Goal: Navigation & Orientation: Find specific page/section

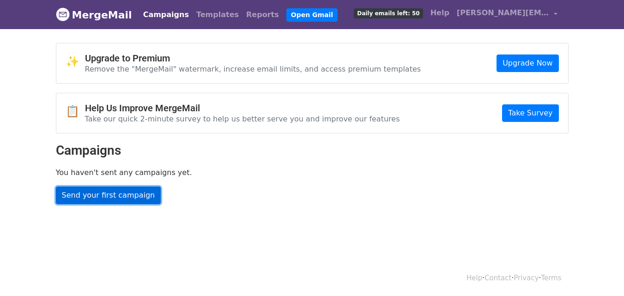
click at [132, 191] on link "Send your first campaign" at bounding box center [108, 195] width 105 height 18
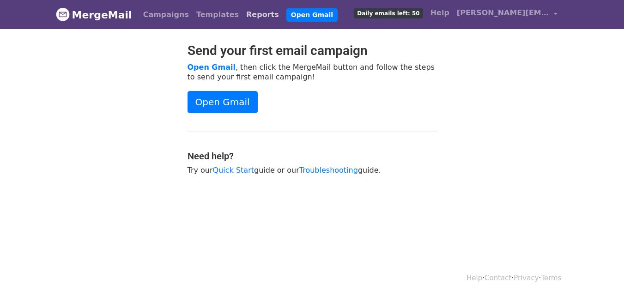
click at [242, 13] on link "Reports" at bounding box center [262, 15] width 40 height 18
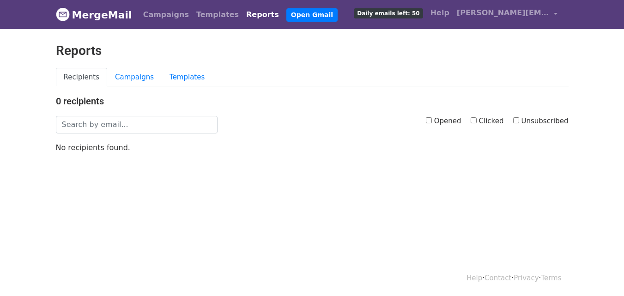
scroll to position [1, 0]
